Goal: Task Accomplishment & Management: Manage account settings

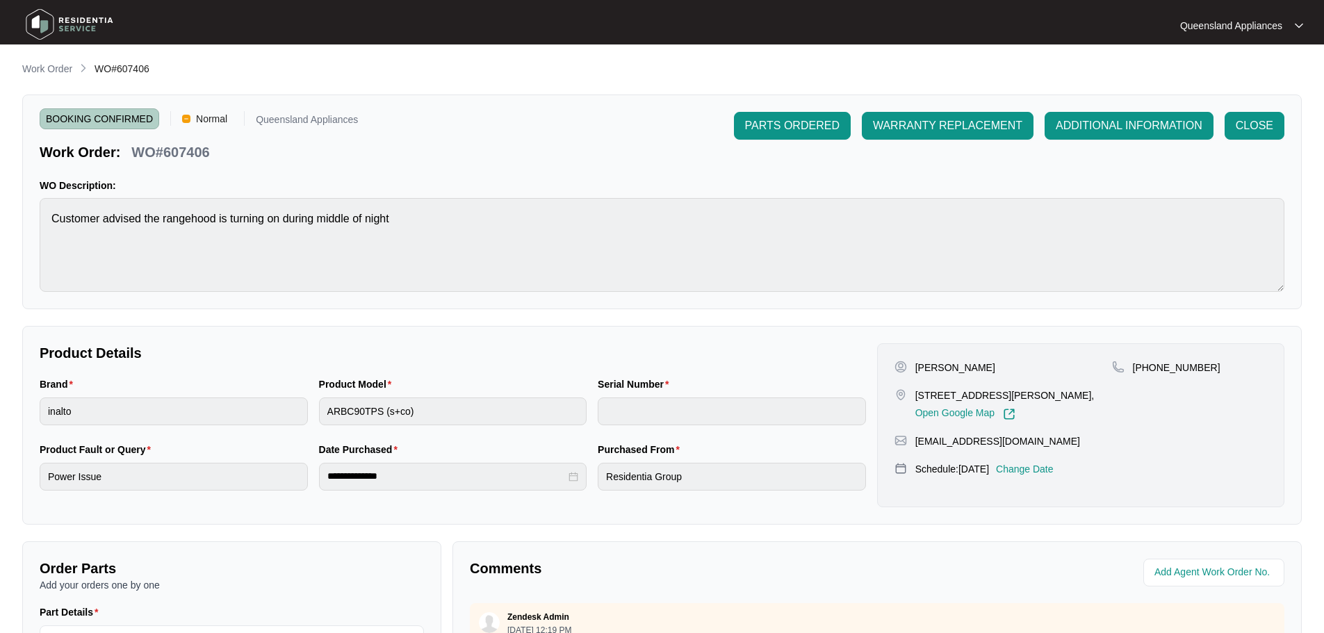
scroll to position [439, 0]
click at [52, 70] on p "Work Order" at bounding box center [47, 69] width 50 height 14
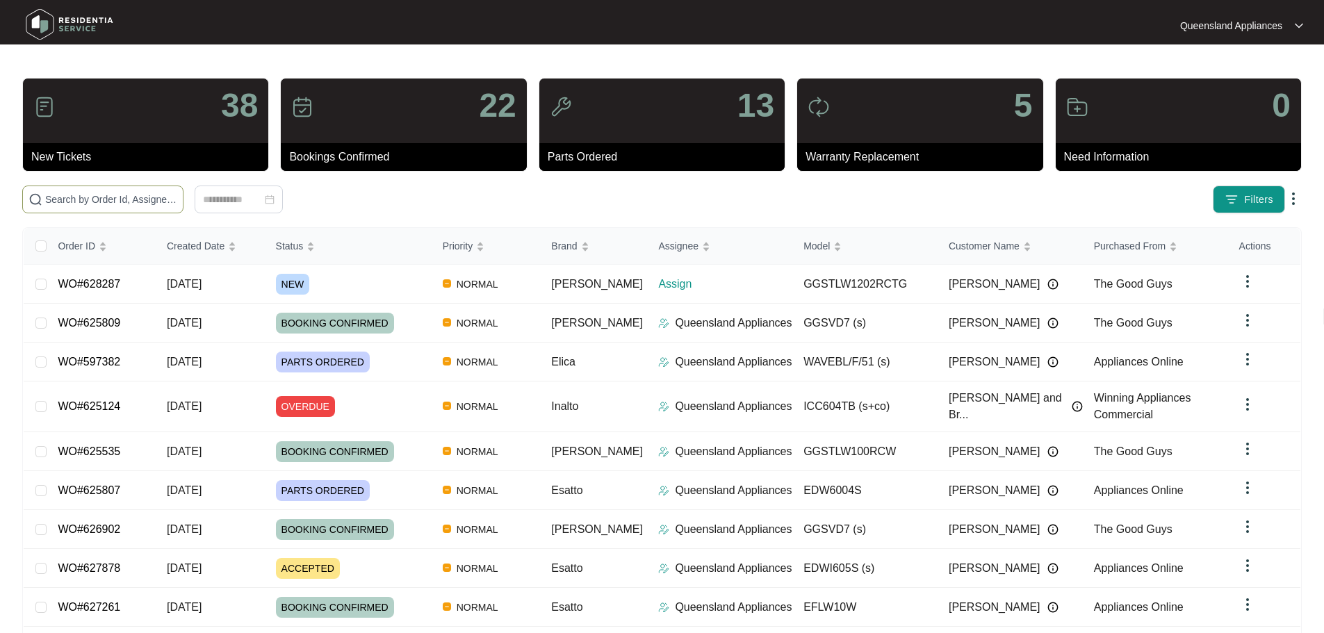
paste input "628287"
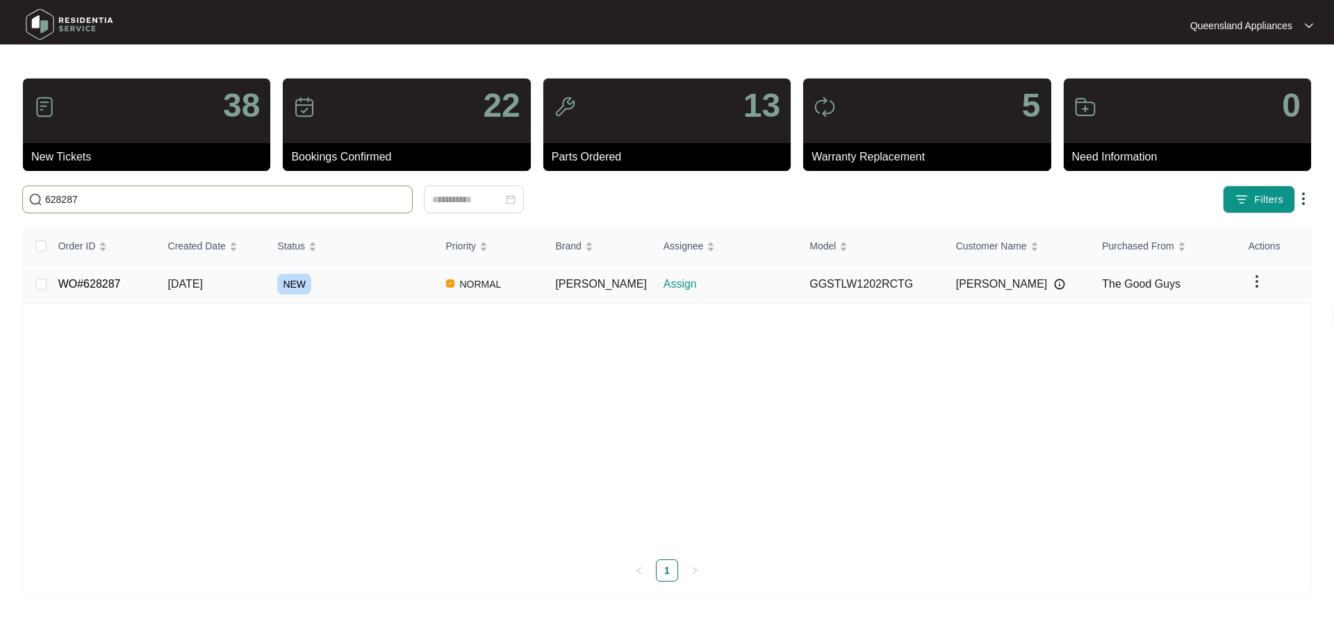
type input "628287"
click at [325, 290] on div "NEW" at bounding box center [355, 284] width 157 height 21
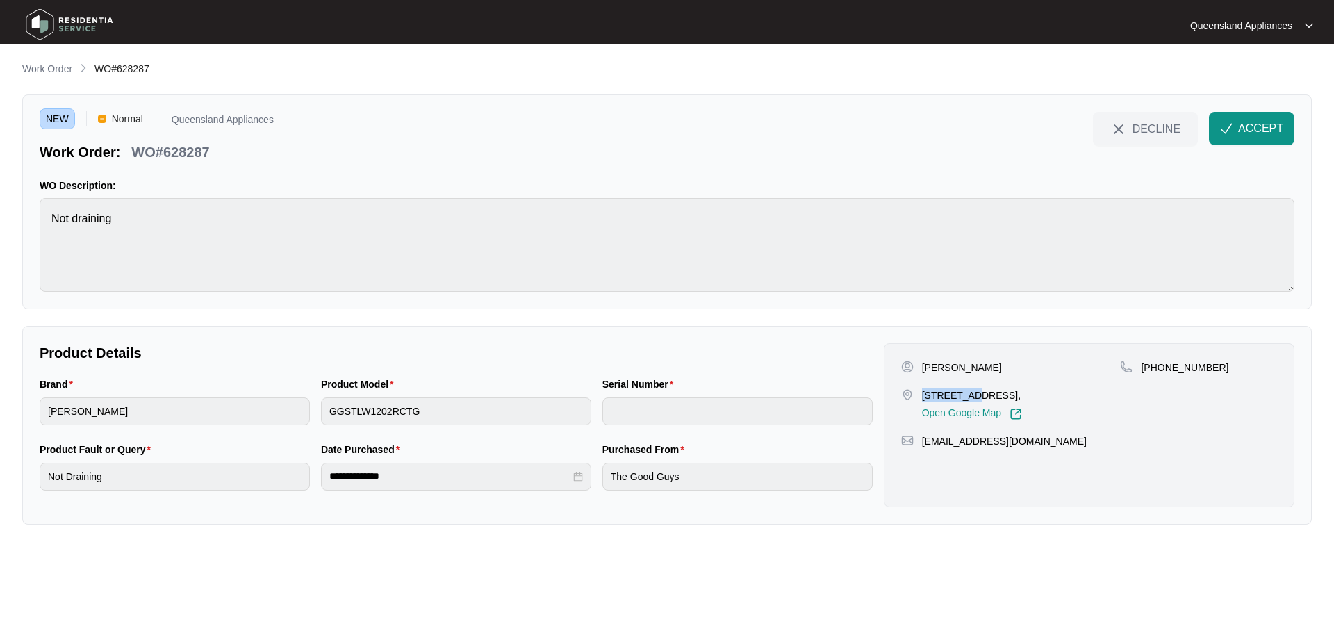
drag, startPoint x: 924, startPoint y: 395, endPoint x: 972, endPoint y: 400, distance: 48.9
click at [972, 400] on p "47 sunningdale ave undefined Rochedale south Qld 4123," at bounding box center [972, 395] width 100 height 14
copy p "47 sunning"
drag, startPoint x: 987, startPoint y: 408, endPoint x: 919, endPoint y: 397, distance: 69.6
click at [919, 397] on div "47 sunningdale ave undefined Rochedale south Qld 4123, Open Google Map" at bounding box center [1011, 404] width 220 height 32
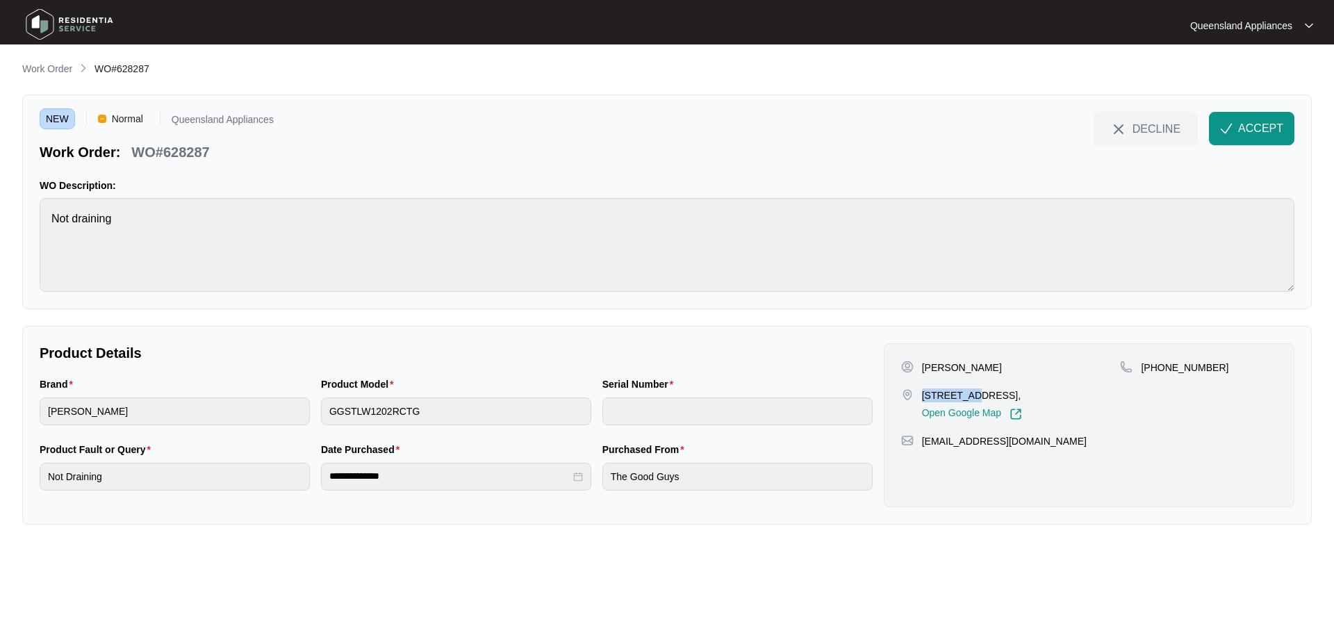
copy p "47 sunningdale ave undefined Rochedale south Qld 4123"
click at [1258, 129] on span "ACCEPT" at bounding box center [1260, 128] width 45 height 17
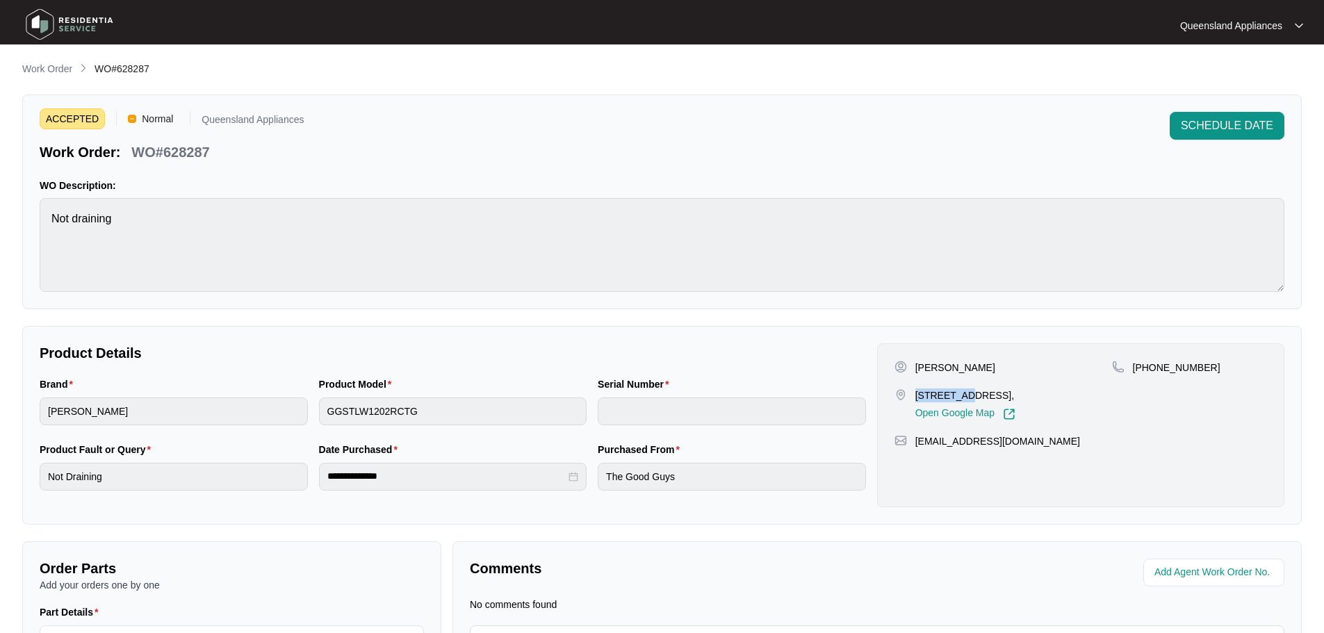
copy p "47 sunningdale ave undefined Rochedale south Qld 4123"
